Goal: Complete application form

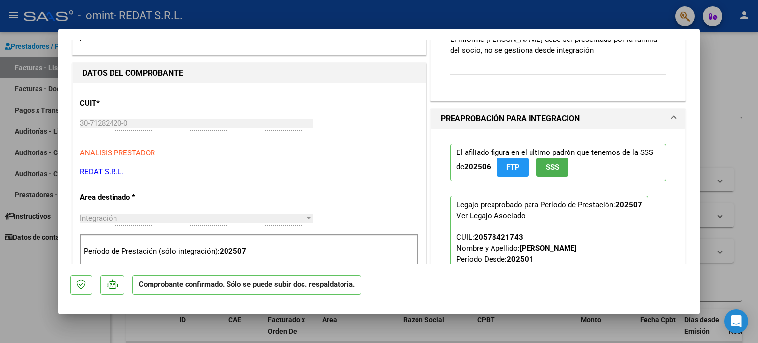
scroll to position [148, 0]
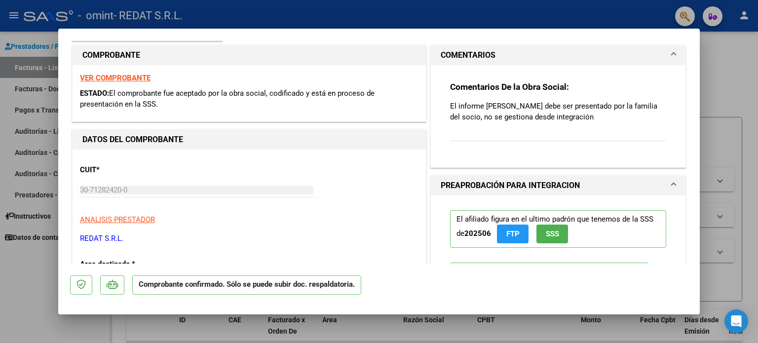
click at [732, 66] on div at bounding box center [379, 171] width 758 height 343
type input "$ 0,00"
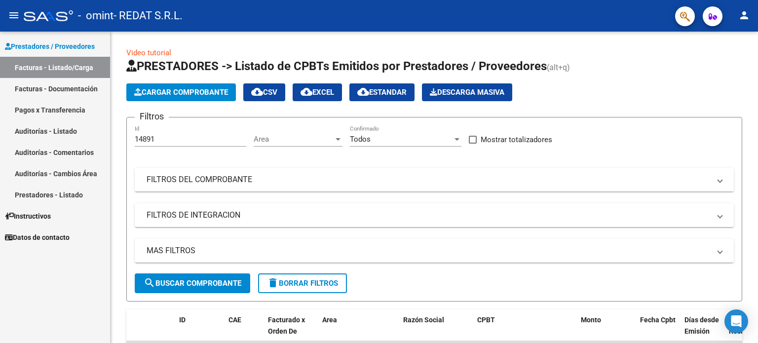
click at [743, 14] on mat-icon "person" at bounding box center [744, 15] width 12 height 12
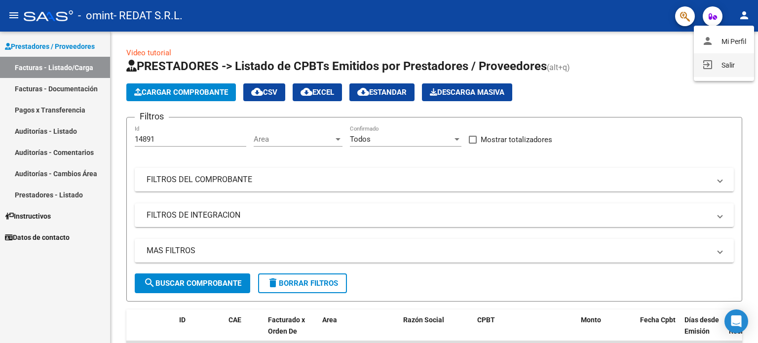
click at [725, 61] on button "exit_to_app Salir" at bounding box center [724, 65] width 60 height 24
